Goal: Task Accomplishment & Management: Manage account settings

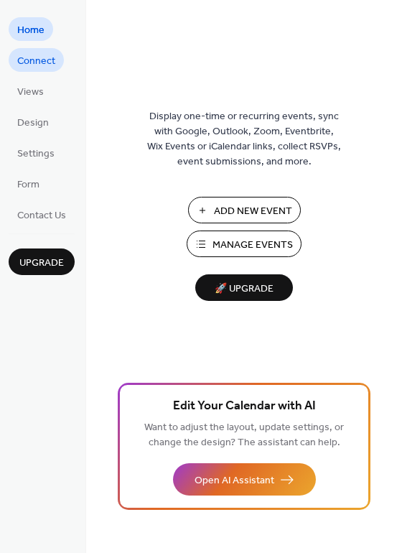
click at [37, 62] on span "Connect" at bounding box center [36, 61] width 38 height 15
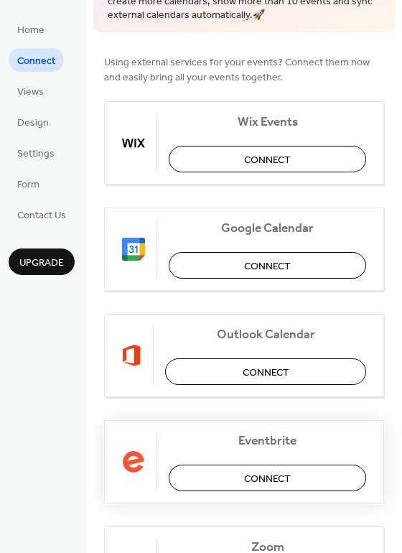
scroll to position [80, 0]
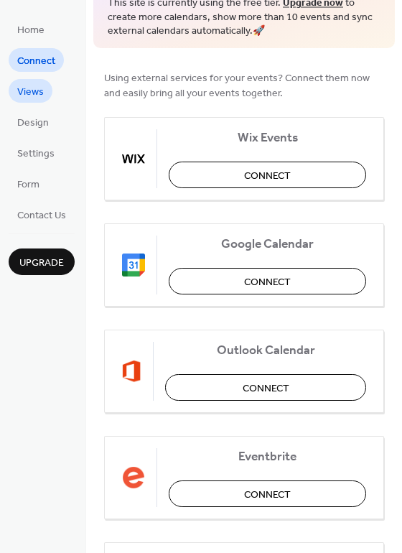
click at [34, 100] on span "Views" at bounding box center [30, 92] width 27 height 15
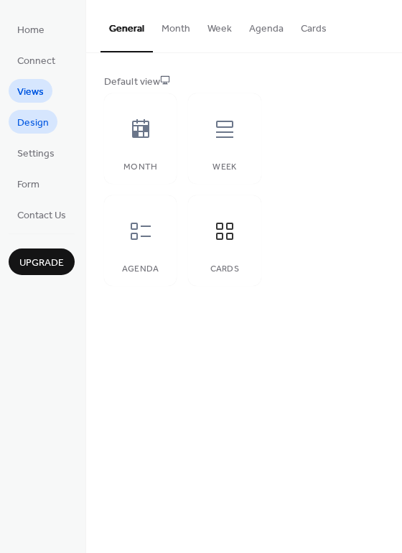
click at [38, 124] on span "Design" at bounding box center [33, 123] width 32 height 15
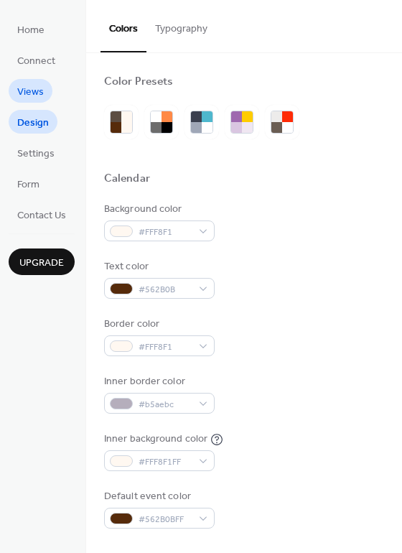
click at [34, 89] on span "Views" at bounding box center [30, 92] width 27 height 15
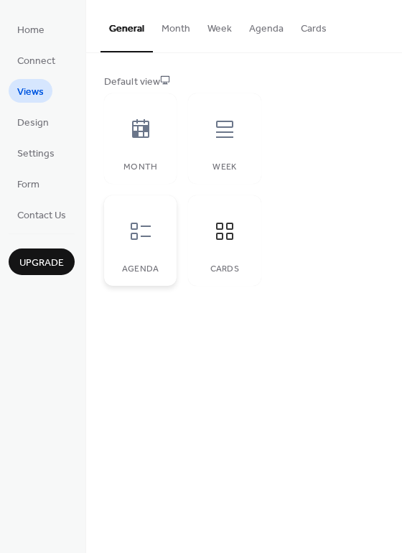
click at [146, 246] on div at bounding box center [140, 231] width 43 height 43
click at [154, 139] on div at bounding box center [140, 129] width 43 height 43
click at [228, 241] on icon at bounding box center [224, 231] width 23 height 23
click at [41, 126] on span "Design" at bounding box center [33, 123] width 32 height 15
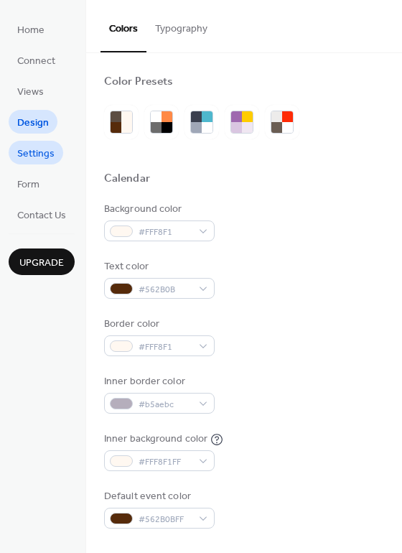
click at [44, 158] on span "Settings" at bounding box center [35, 154] width 37 height 15
